Goal: Navigation & Orientation: Find specific page/section

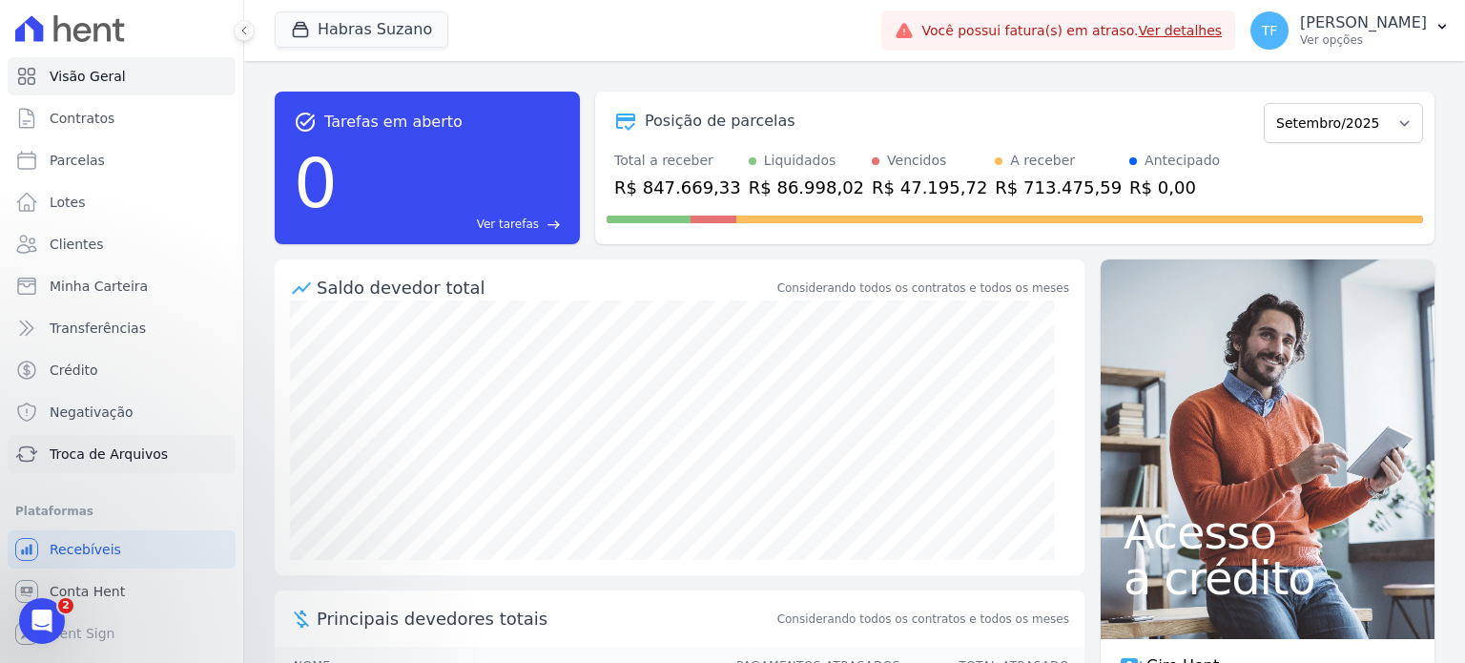
click at [118, 454] on span "Troca de Arquivos" at bounding box center [109, 453] width 118 height 19
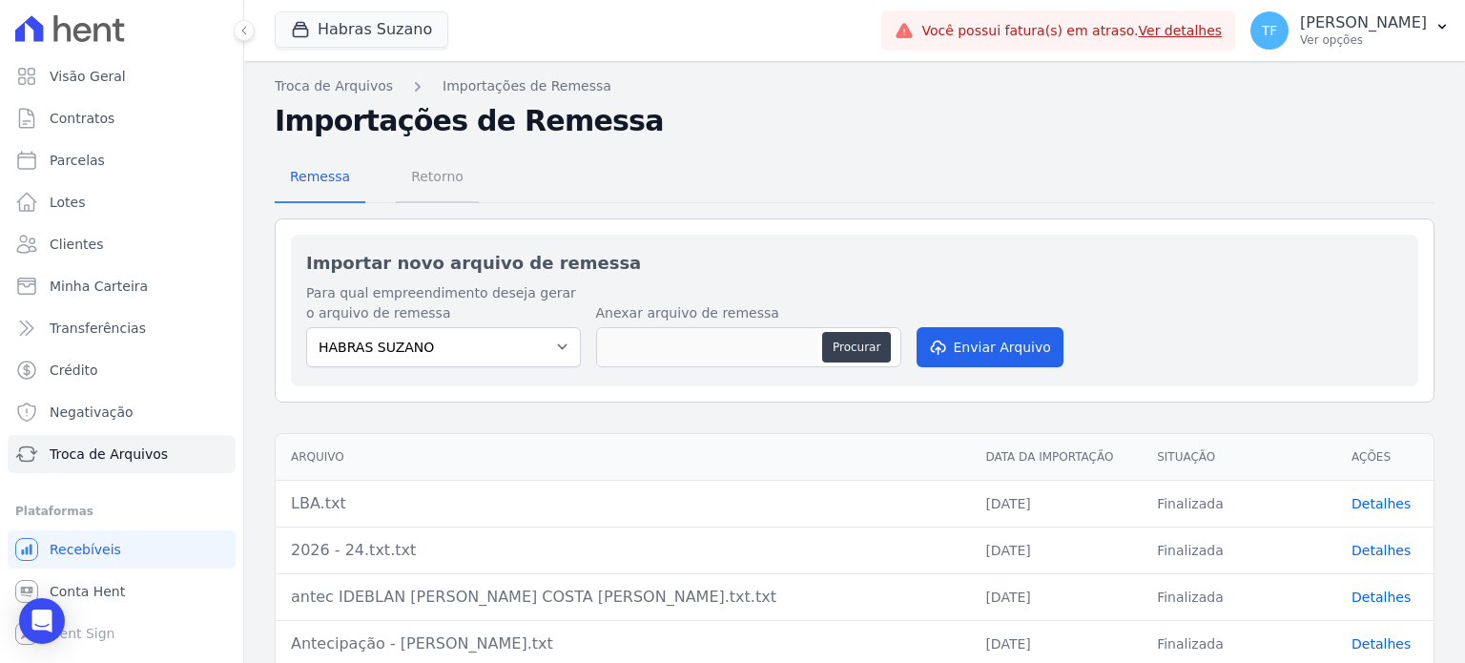
click at [446, 170] on span "Retorno" at bounding box center [437, 176] width 75 height 38
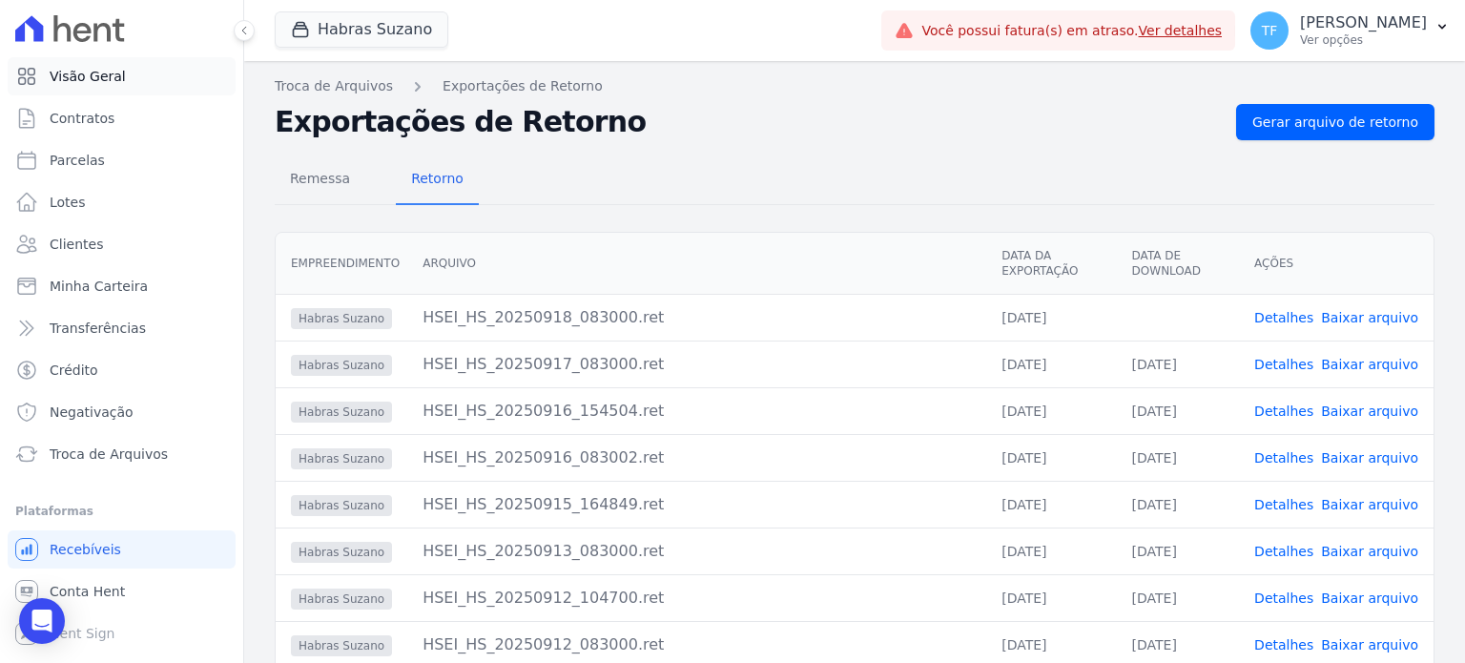
click at [72, 61] on link "Visão Geral" at bounding box center [122, 76] width 228 height 38
